Goal: Task Accomplishment & Management: Use online tool/utility

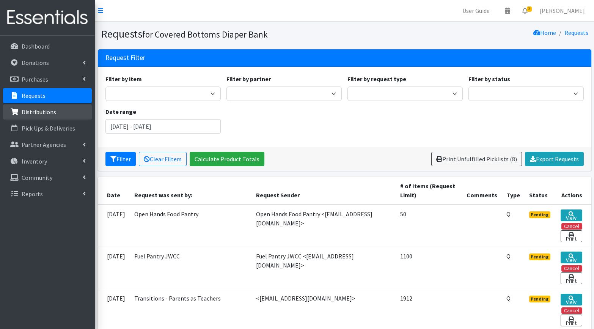
click at [35, 112] on p "Distributions" at bounding box center [39, 112] width 35 height 8
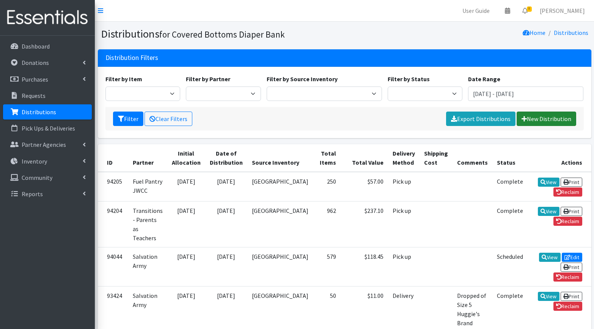
click at [548, 118] on link "New Distribution" at bounding box center [547, 119] width 60 height 14
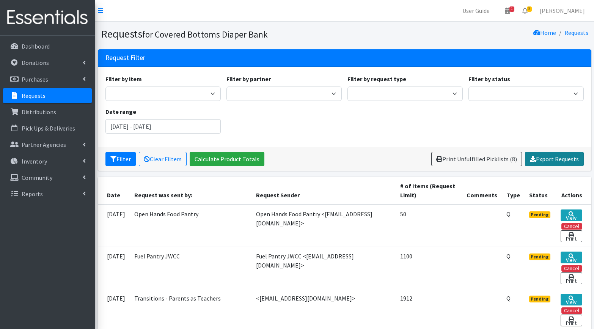
click at [545, 161] on link "Export Requests" at bounding box center [554, 159] width 59 height 14
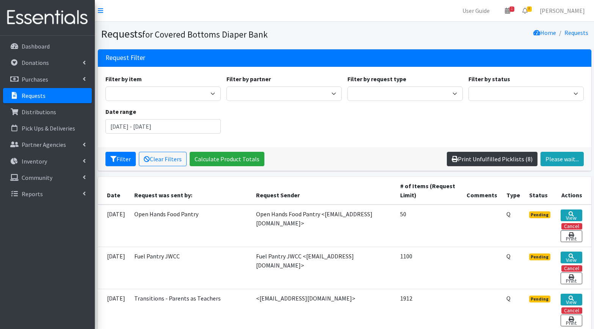
click at [499, 159] on link "Print Unfulfilled Picklists (8)" at bounding box center [492, 159] width 91 height 14
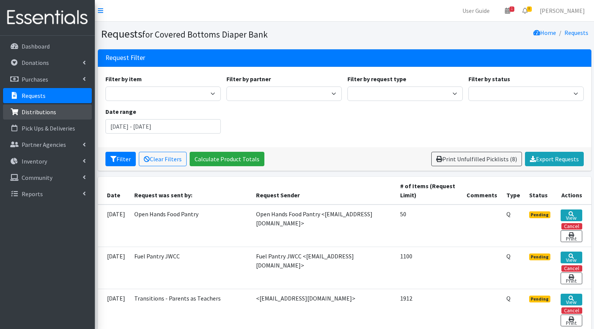
click at [40, 116] on link "Distributions" at bounding box center [47, 111] width 89 height 15
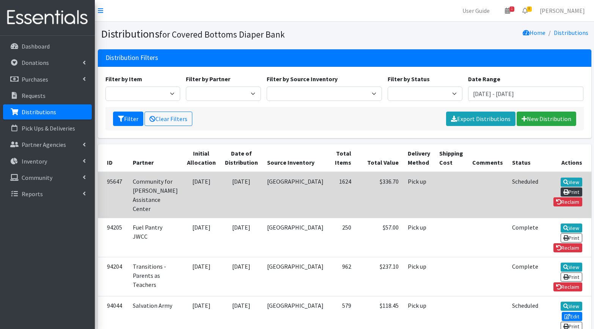
click at [561, 187] on link "Print" at bounding box center [572, 191] width 22 height 9
click at [561, 184] on link "View" at bounding box center [572, 182] width 22 height 9
